Goal: Task Accomplishment & Management: Use online tool/utility

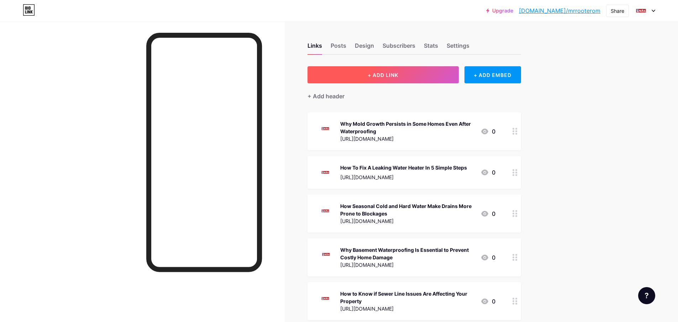
click at [376, 77] on span "+ ADD LINK" at bounding box center [383, 75] width 31 height 6
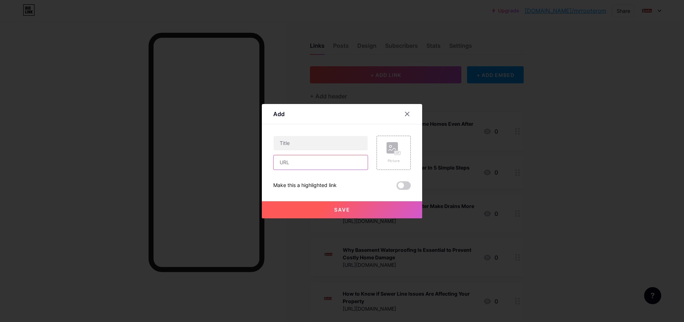
click at [326, 163] on input "text" at bounding box center [320, 162] width 94 height 14
paste input "[URL][DOMAIN_NAME]"
type input "[URL][DOMAIN_NAME]"
click at [328, 143] on input "text" at bounding box center [320, 143] width 94 height 14
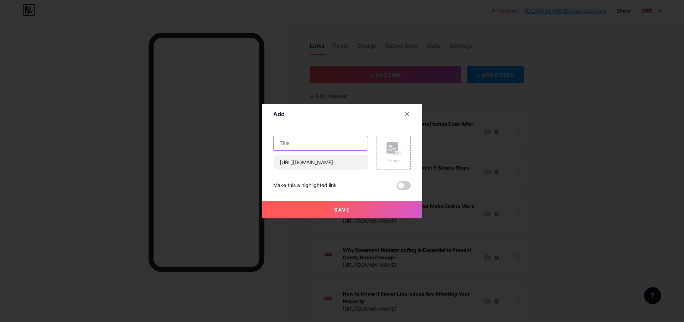
scroll to position [0, 0]
paste input "Tree Root Intrusion in Sewers What Homeowners Should Know"
type input "Tree Root Intrusion in Sewers What Homeowners Should Know"
click at [404, 187] on span at bounding box center [403, 185] width 14 height 9
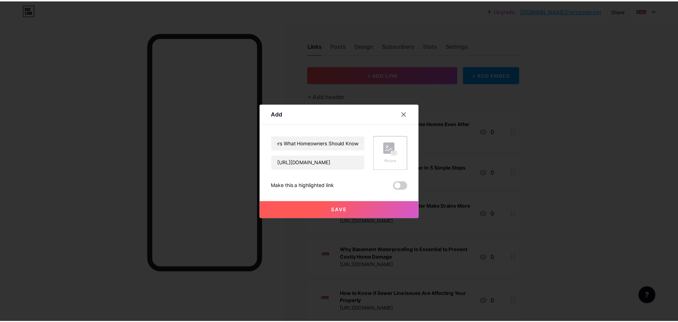
scroll to position [0, 0]
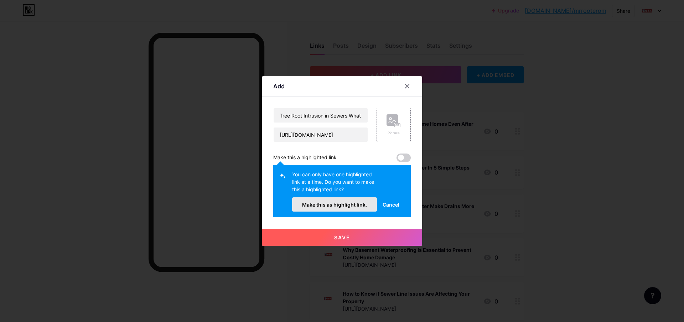
click at [373, 206] on button "Make this as highlight link." at bounding box center [334, 204] width 85 height 14
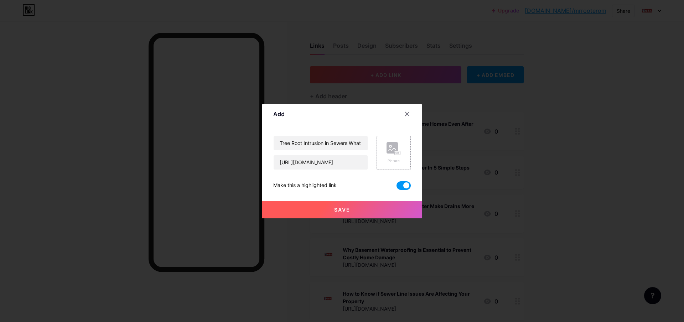
click at [397, 153] on rect at bounding box center [398, 153] width 6 height 4
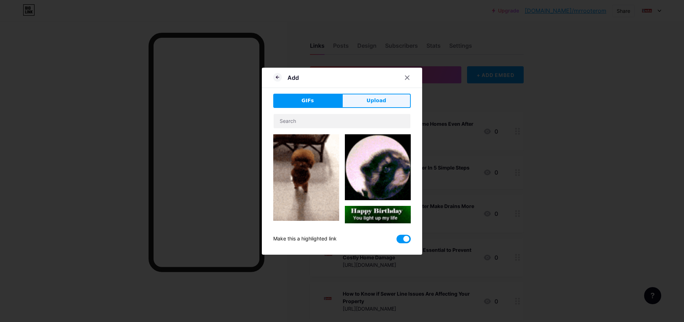
click at [385, 98] on button "Upload" at bounding box center [376, 101] width 69 height 14
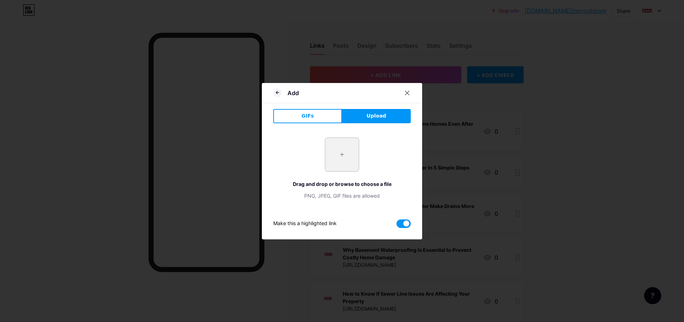
click at [341, 155] on input "file" at bounding box center [341, 154] width 33 height 33
type input "C:\fakepath\200200 logo.jpg"
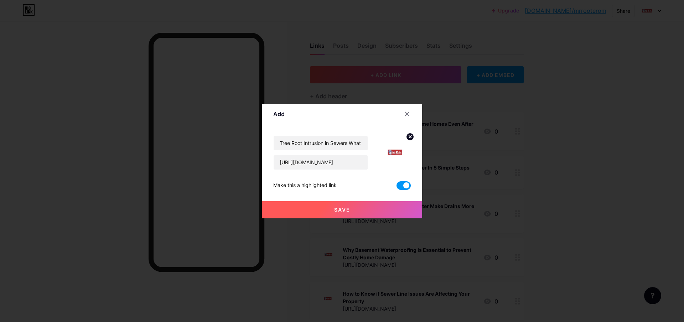
click at [318, 212] on button "Save" at bounding box center [342, 209] width 160 height 17
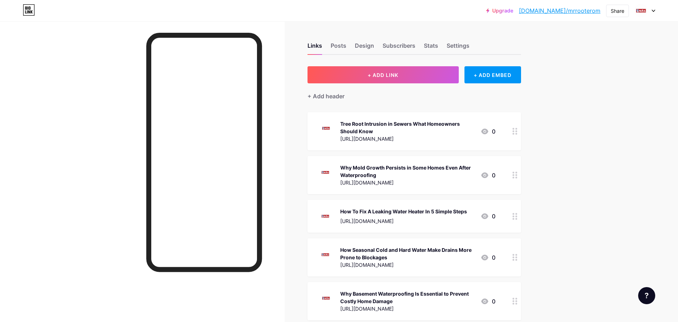
click at [619, 13] on div "Share" at bounding box center [618, 10] width 14 height 7
click at [568, 37] on div "Copy link" at bounding box center [558, 36] width 26 height 9
